Goal: Navigation & Orientation: Find specific page/section

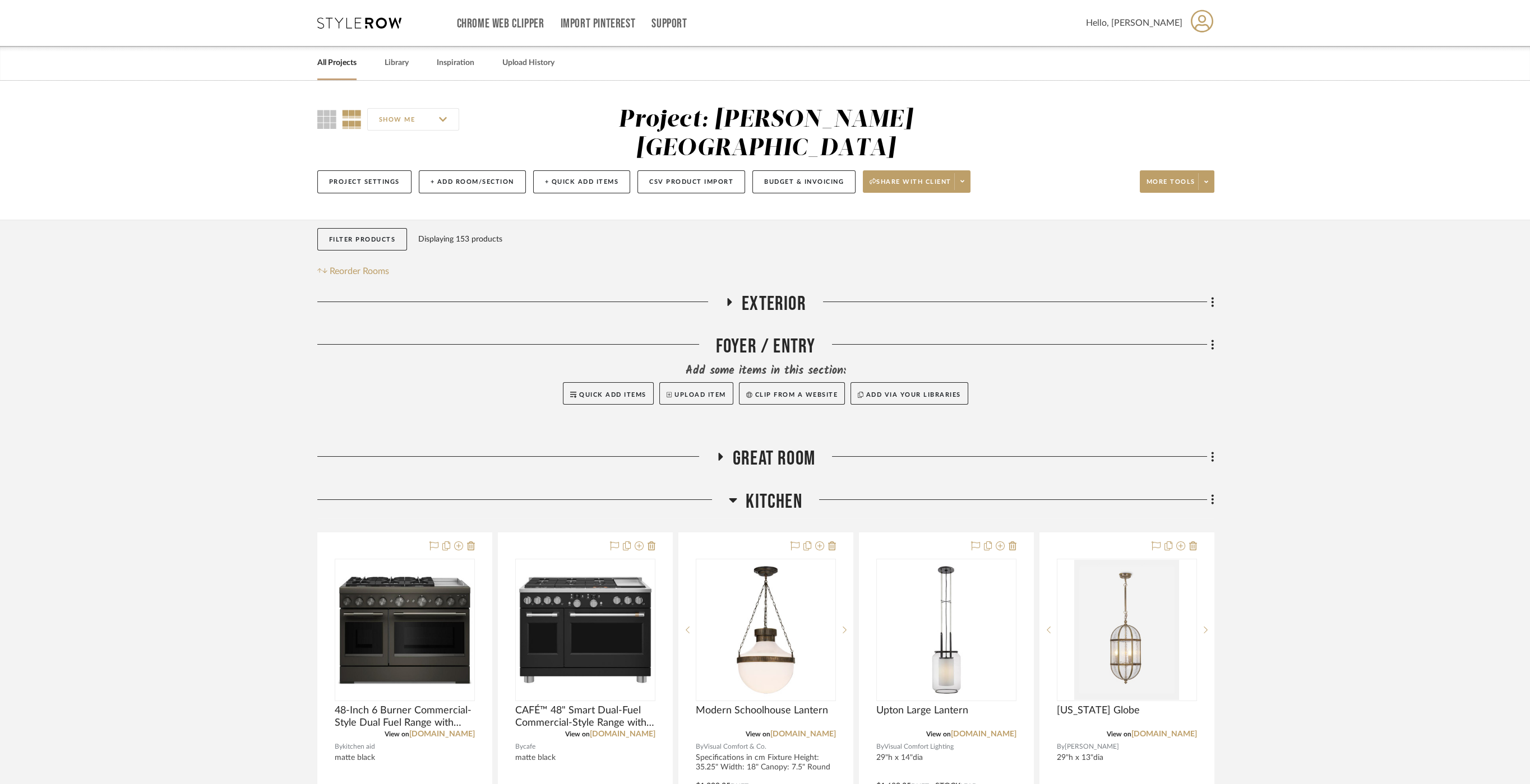
click at [349, 60] on link "All Projects" at bounding box center [337, 63] width 39 height 15
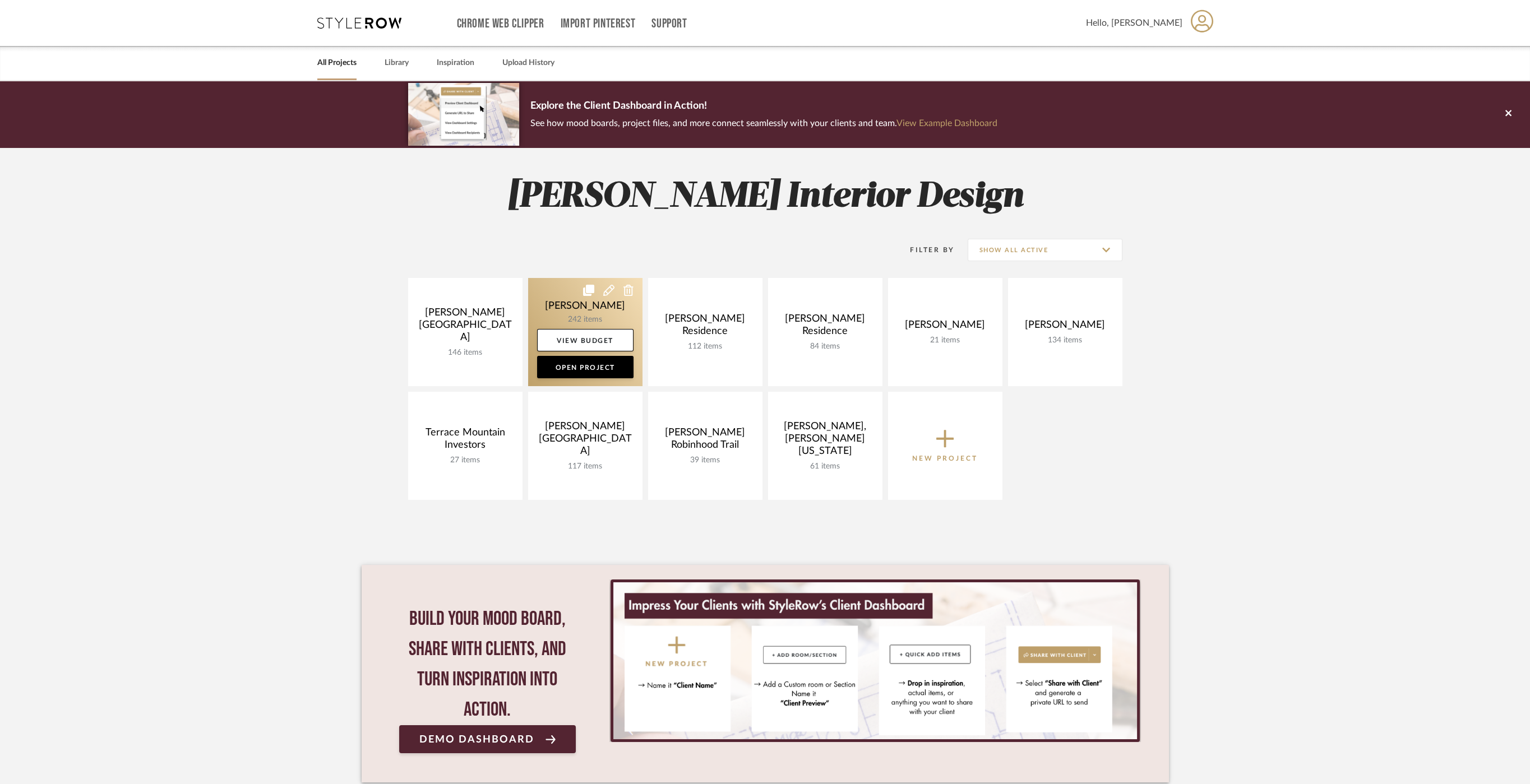
click at [551, 304] on link at bounding box center [585, 332] width 115 height 108
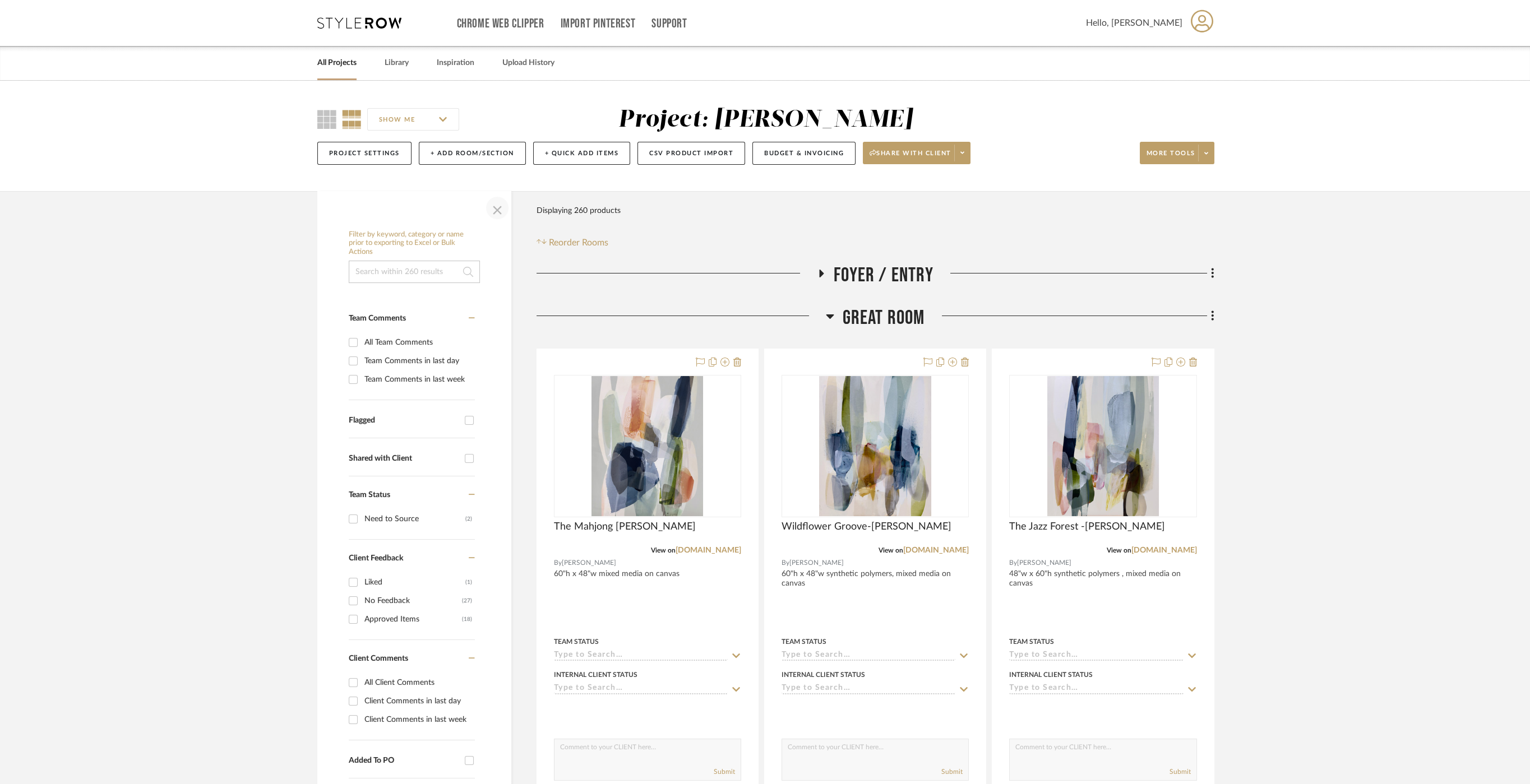
click at [496, 209] on span "button" at bounding box center [497, 207] width 27 height 27
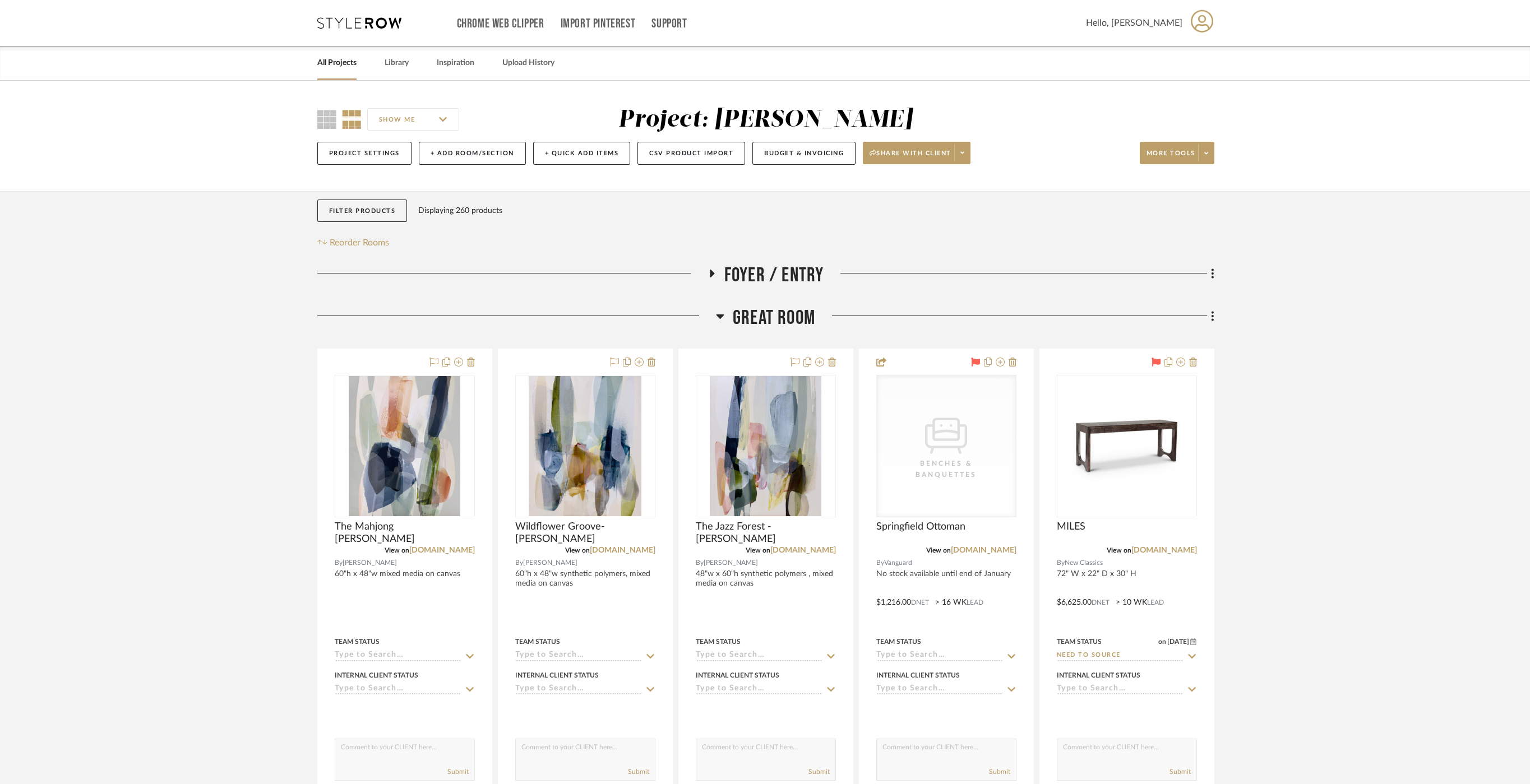
click at [779, 324] on span "Great Room" at bounding box center [773, 318] width 83 height 24
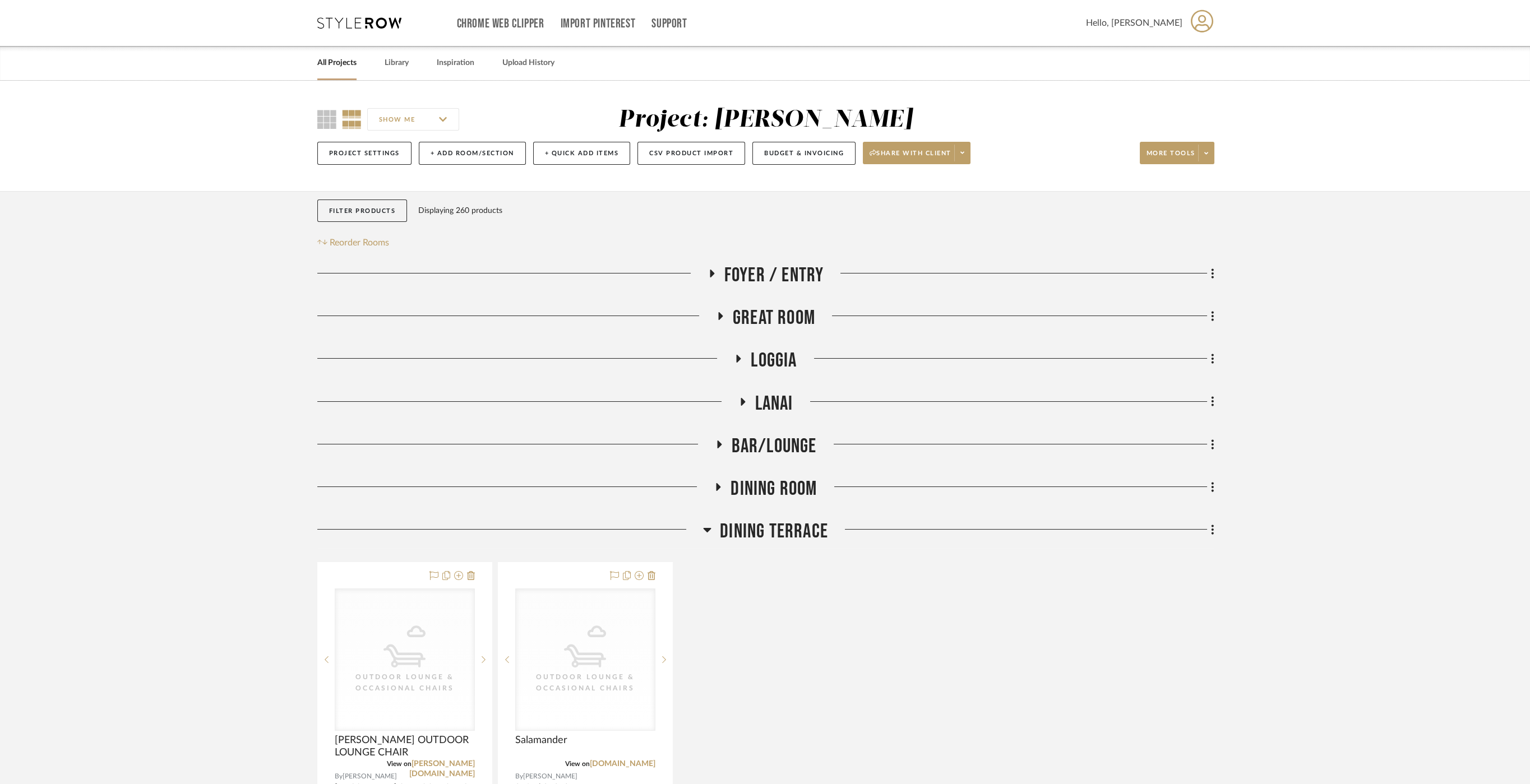
click at [773, 528] on span "Dining Terrace" at bounding box center [774, 531] width 108 height 24
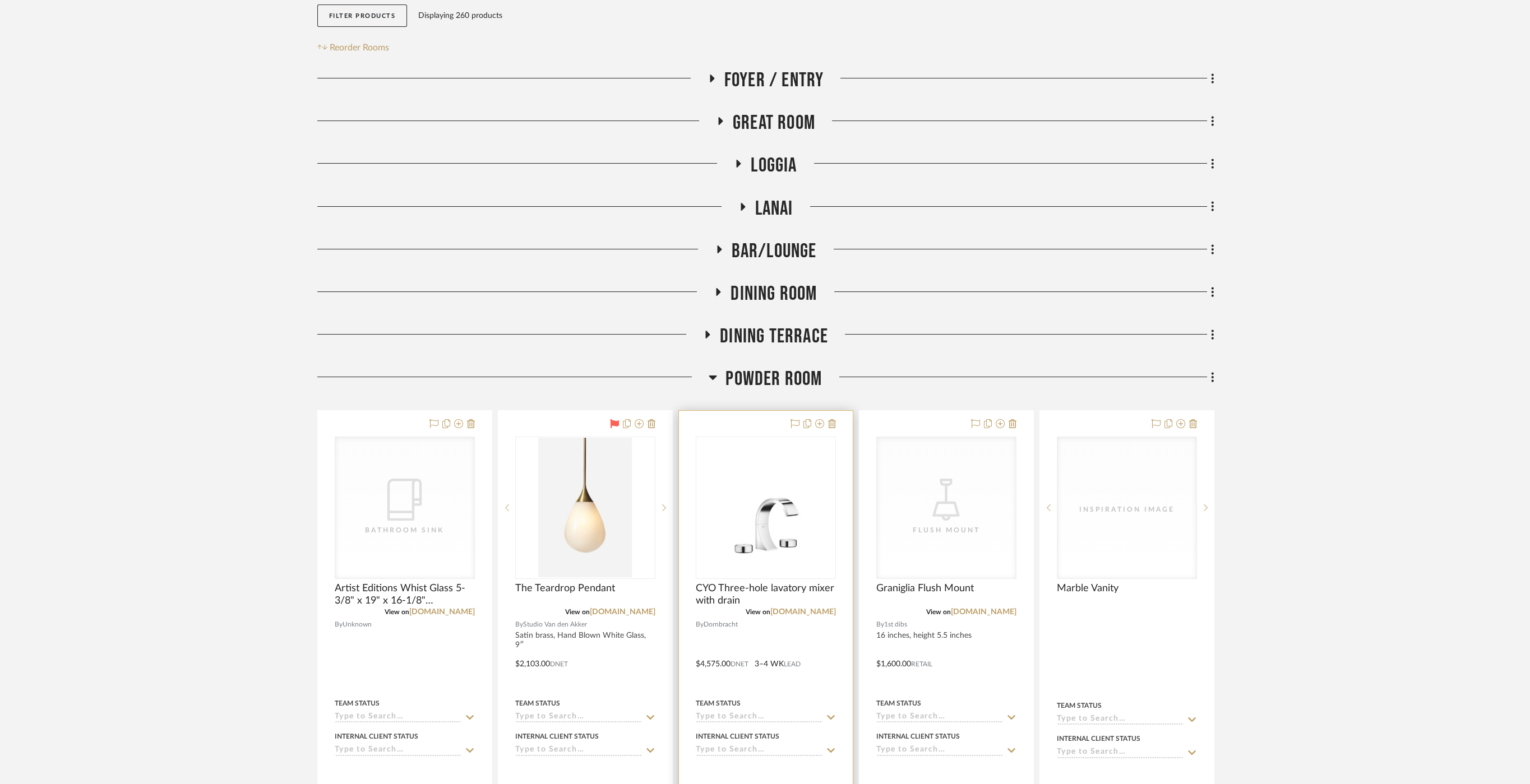
scroll to position [373, 0]
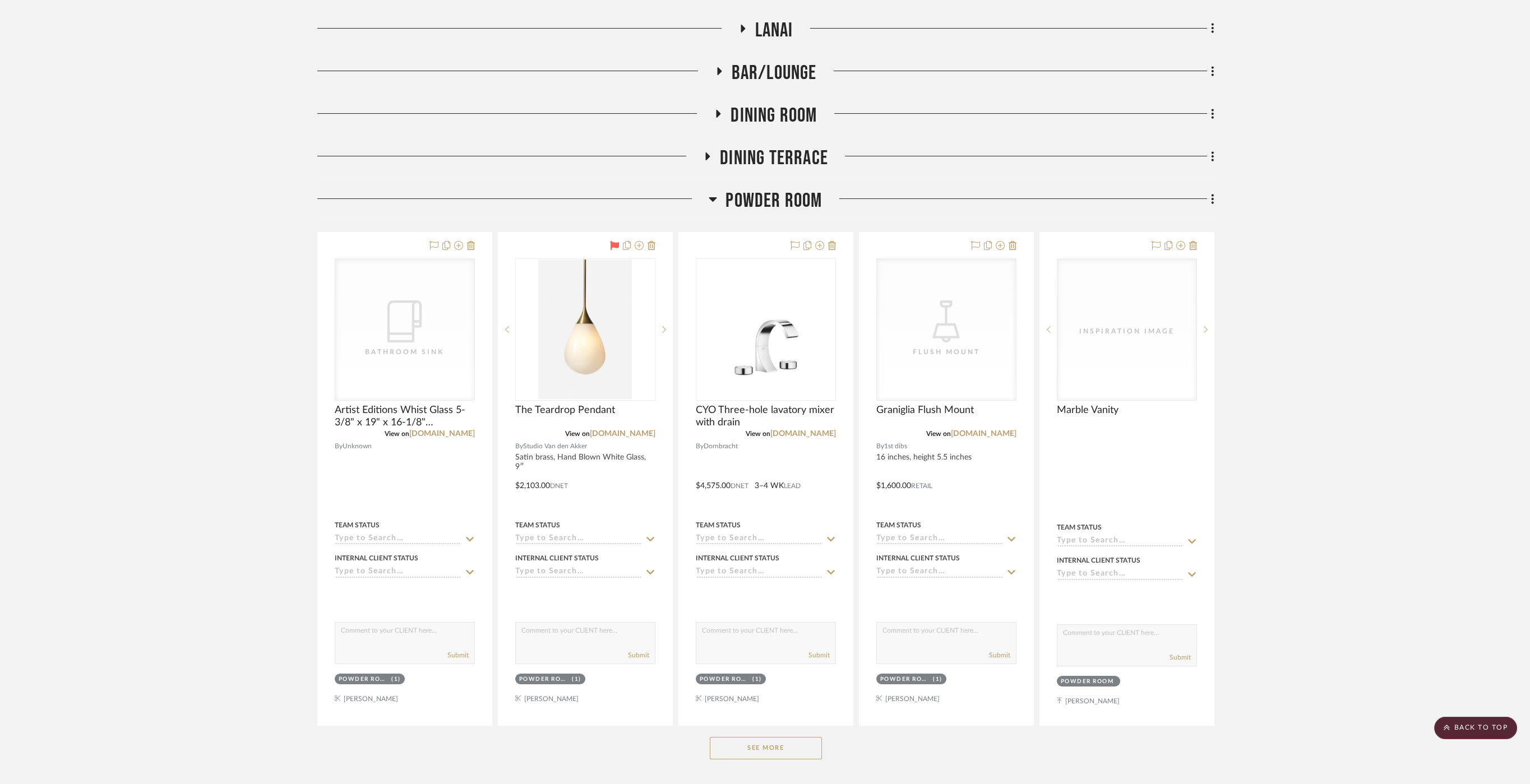
click at [786, 193] on span "Powder Room" at bounding box center [773, 201] width 96 height 24
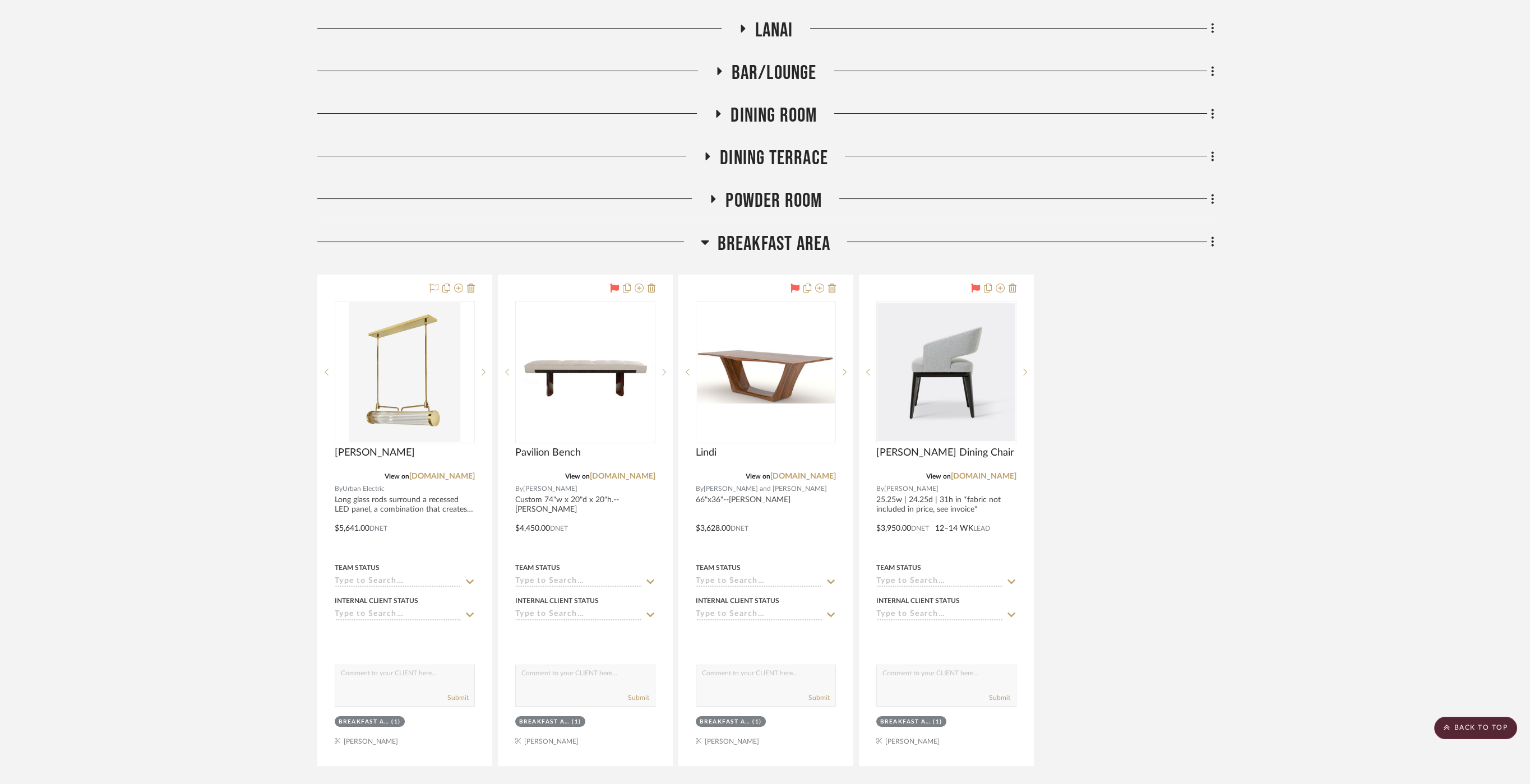
click at [764, 242] on span "Breakfast Area" at bounding box center [774, 244] width 113 height 24
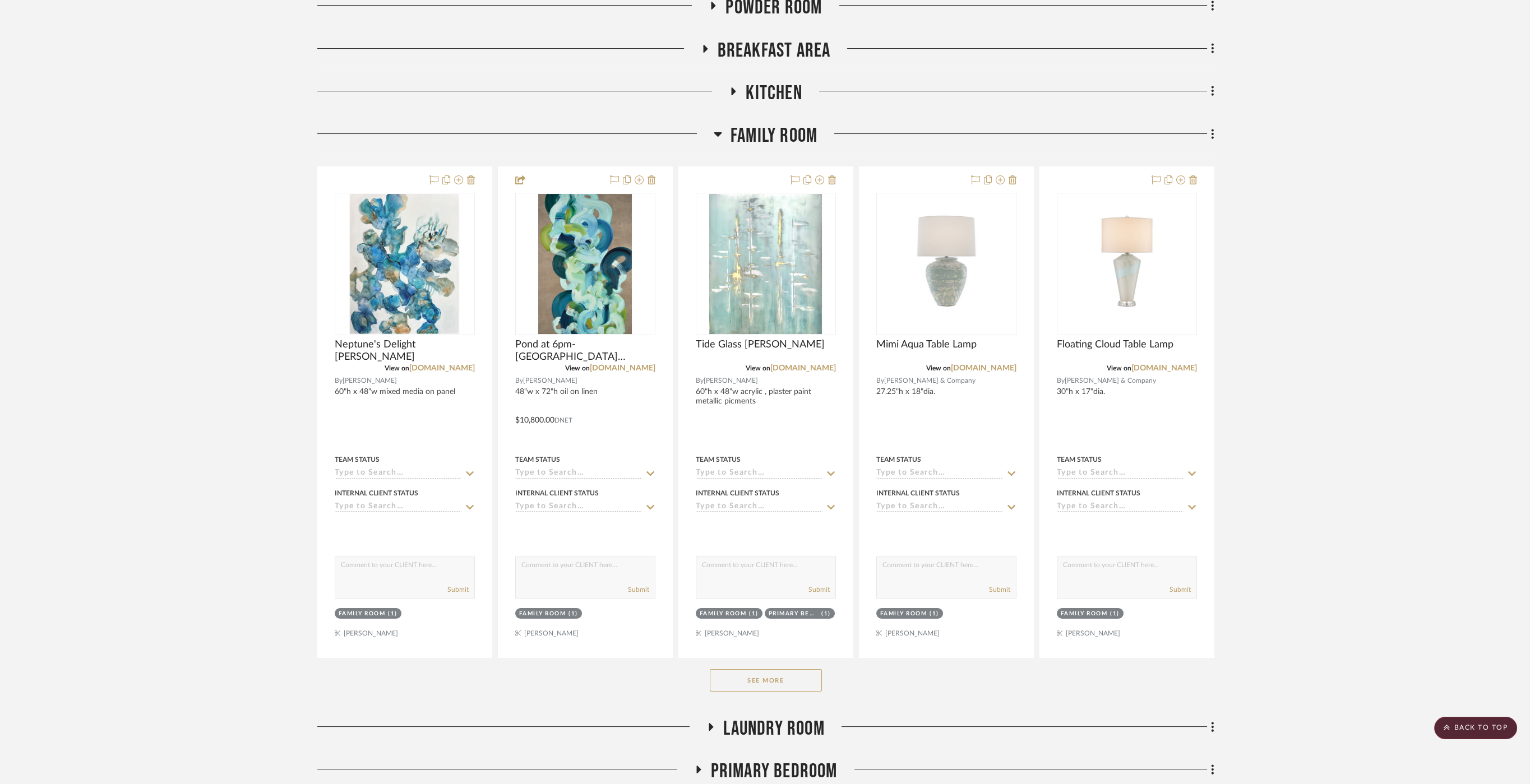
scroll to position [810, 0]
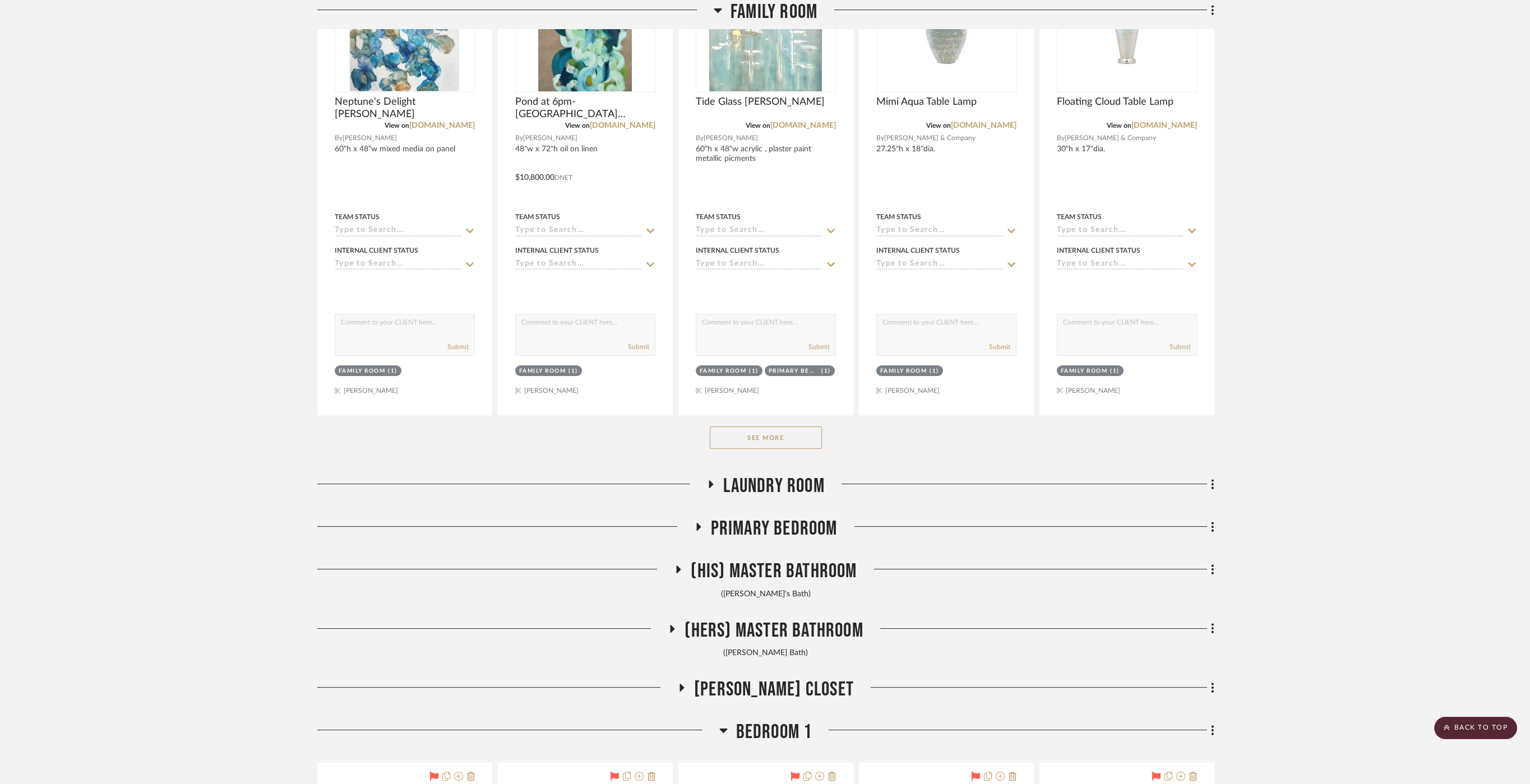
click at [794, 528] on span "Primary Bedroom" at bounding box center [775, 529] width 127 height 24
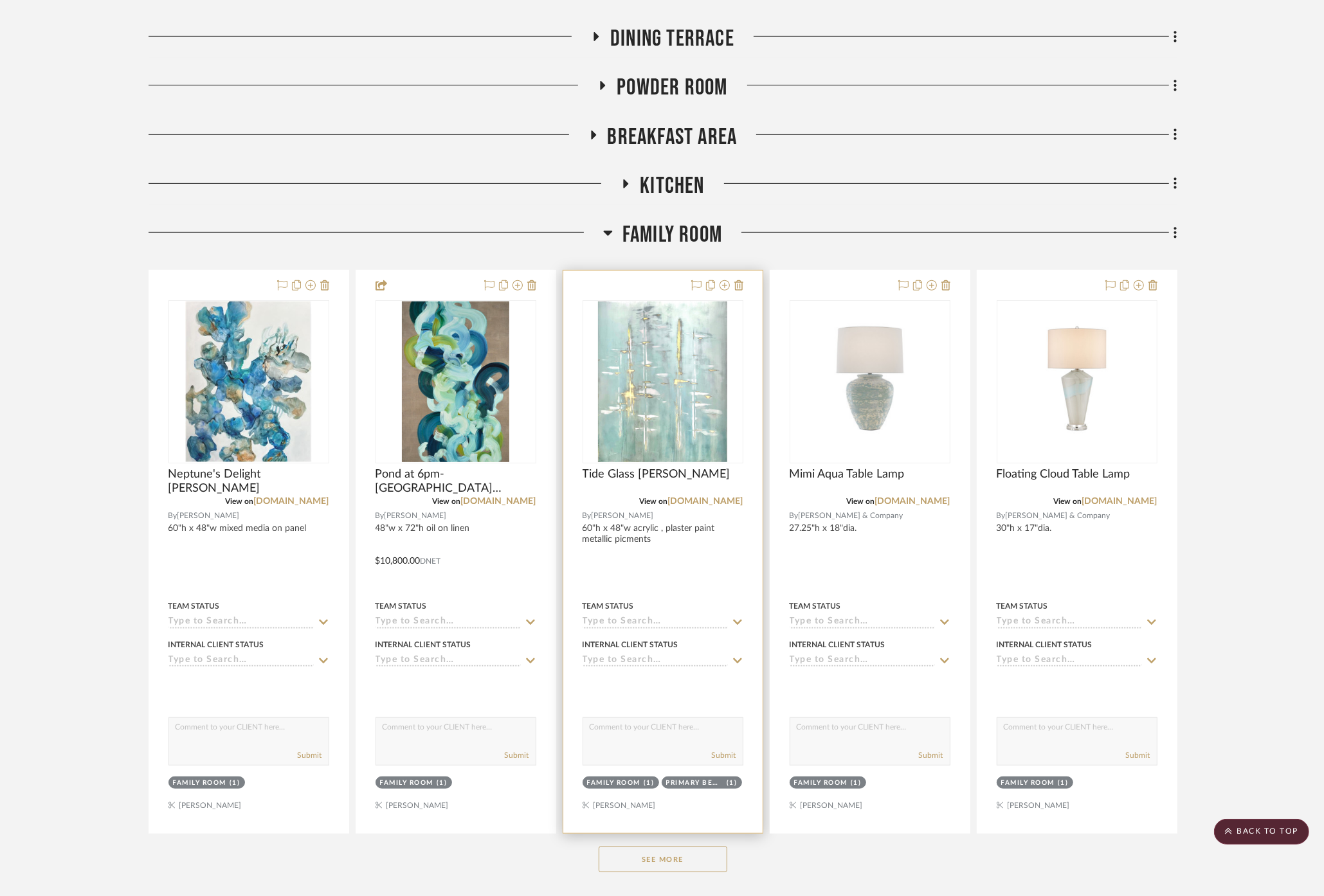
scroll to position [214, 0]
